Goal: Navigation & Orientation: Find specific page/section

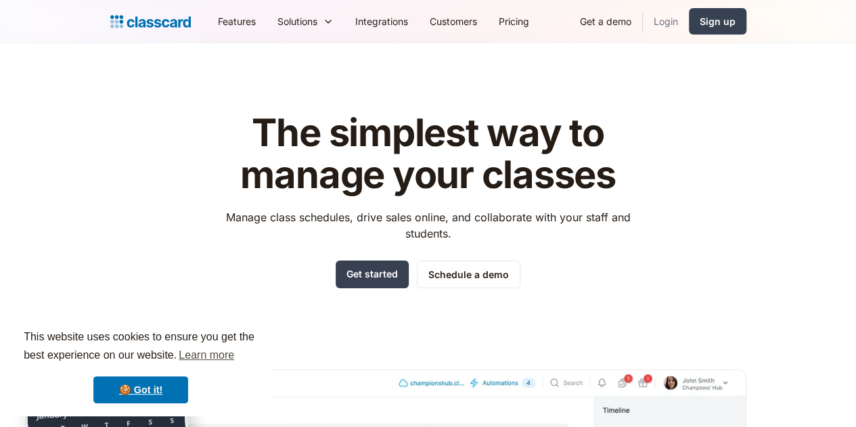
click at [689, 20] on link "Login" at bounding box center [666, 21] width 46 height 30
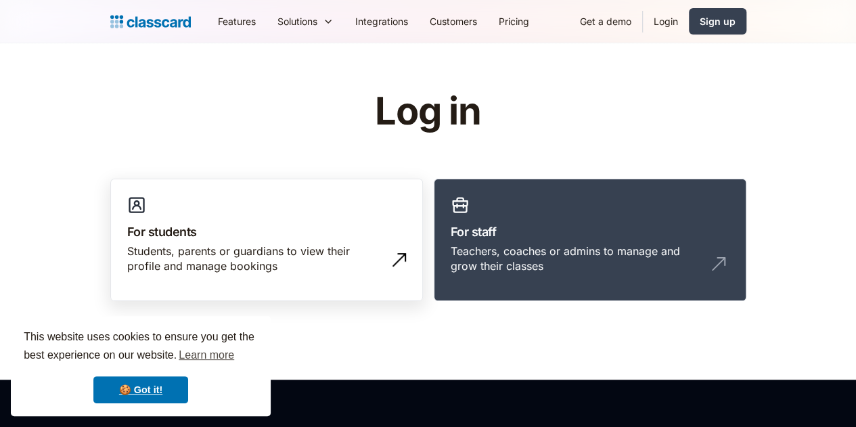
click at [309, 271] on div "Students, parents or guardians to view their profile and manage bookings" at bounding box center [253, 259] width 252 height 30
